Goal: Navigation & Orientation: Find specific page/section

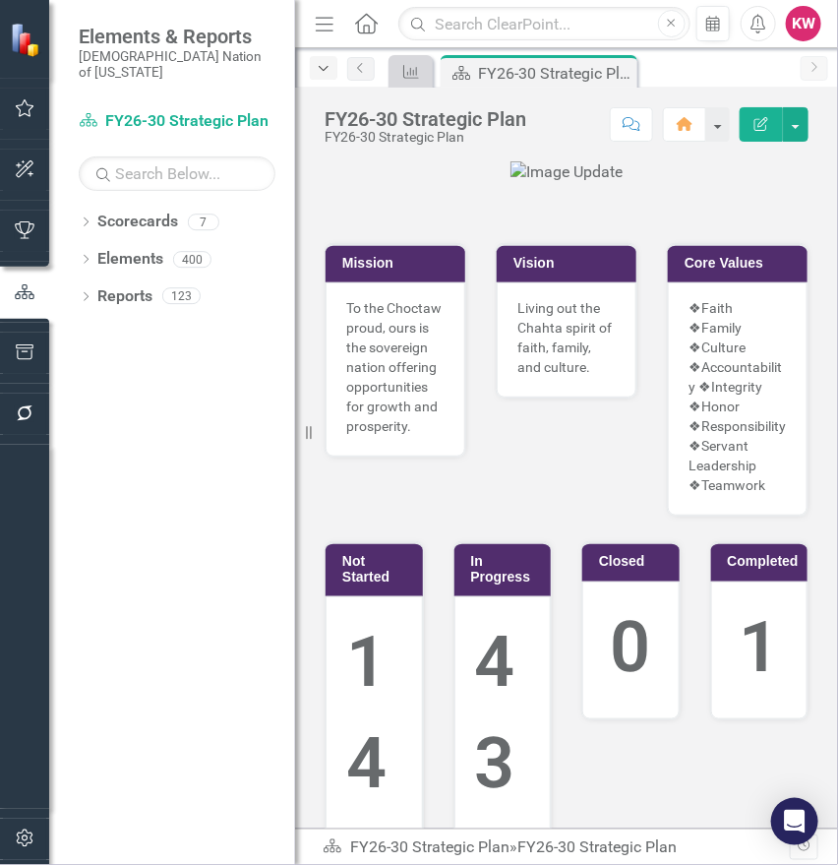
click at [323, 67] on icon "Dropdown" at bounding box center [324, 69] width 18 height 14
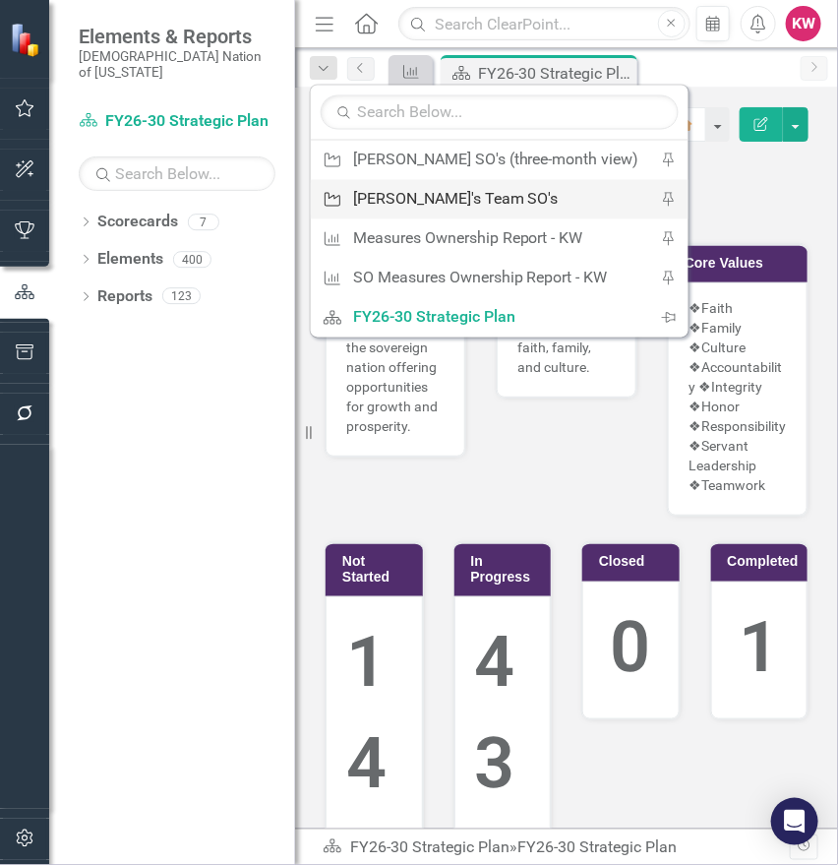
click at [390, 200] on div "[PERSON_NAME]'s Team SO's" at bounding box center [496, 199] width 286 height 25
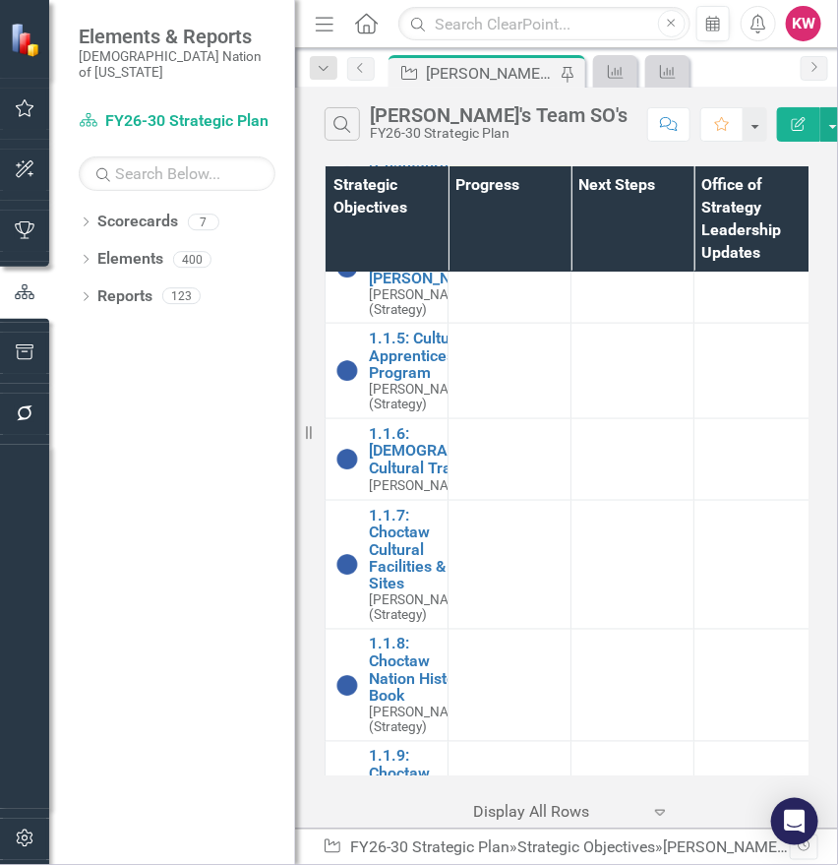
scroll to position [655, 0]
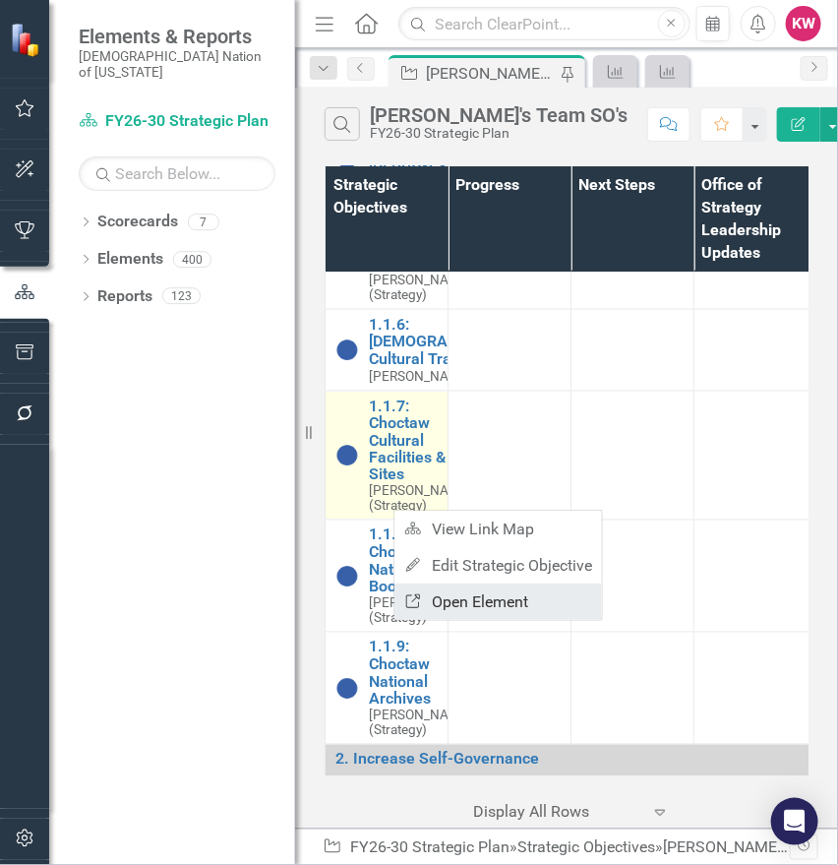
click at [462, 599] on link "Link Open Element" at bounding box center [498, 601] width 208 height 36
